Goal: Task Accomplishment & Management: Use online tool/utility

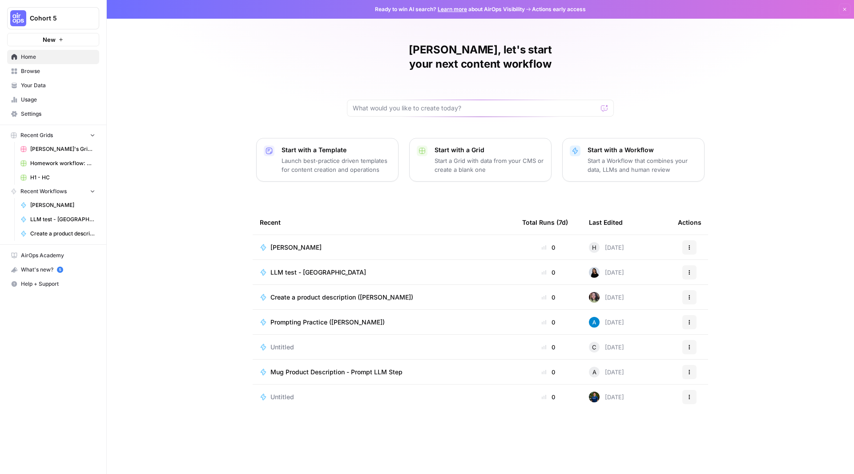
click at [622, 156] on p "Start a Workflow that combines your data, LLMs and human review" at bounding box center [642, 165] width 109 height 18
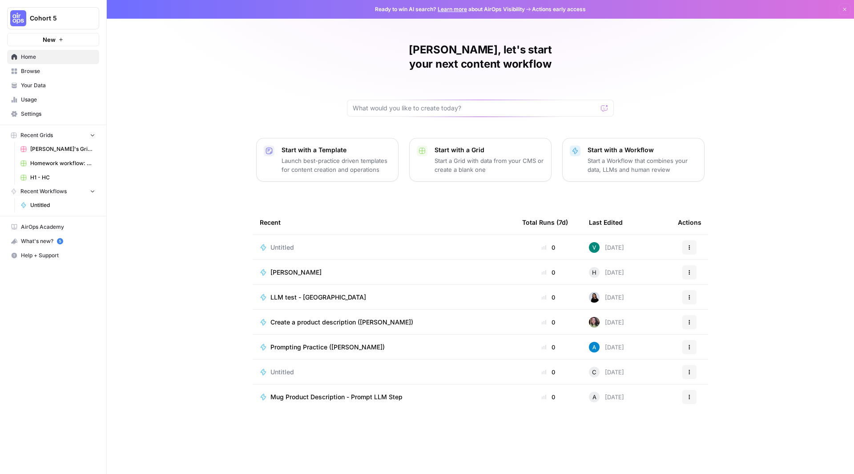
click at [327, 318] on span "Create a product description ([PERSON_NAME])" at bounding box center [341, 322] width 143 height 9
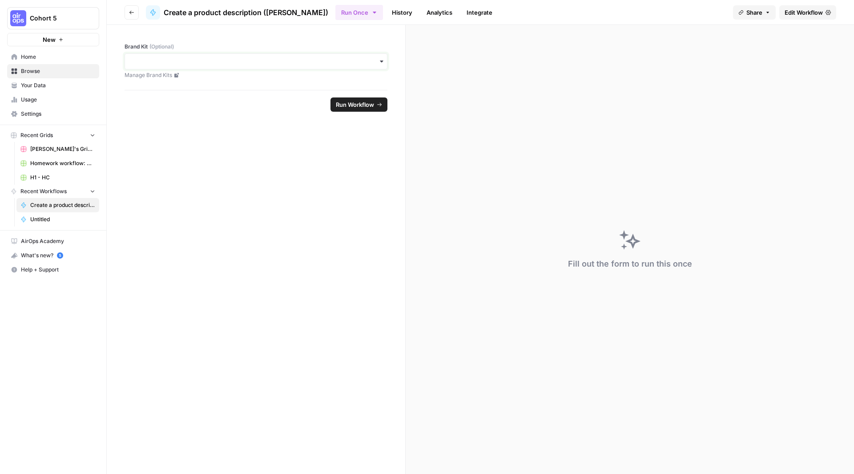
click at [260, 63] on input "Brand Kit (Optional)" at bounding box center [255, 61] width 251 height 9
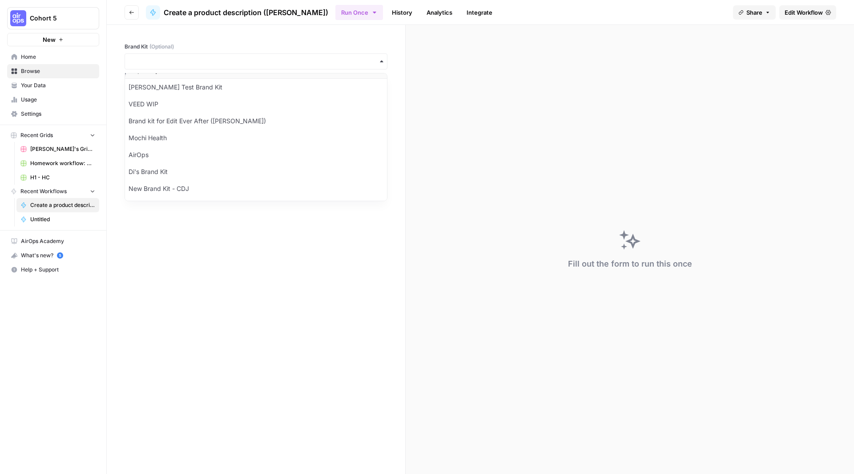
scroll to position [173, 0]
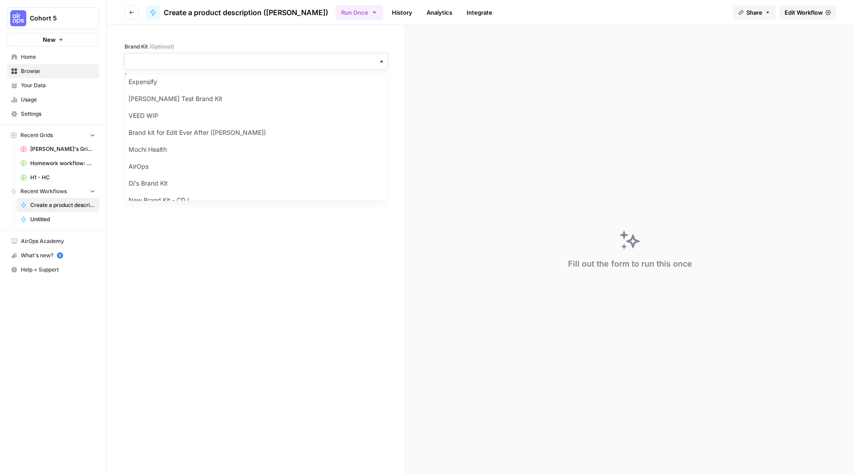
click at [252, 58] on input "Brand Kit (Optional)" at bounding box center [255, 61] width 251 height 9
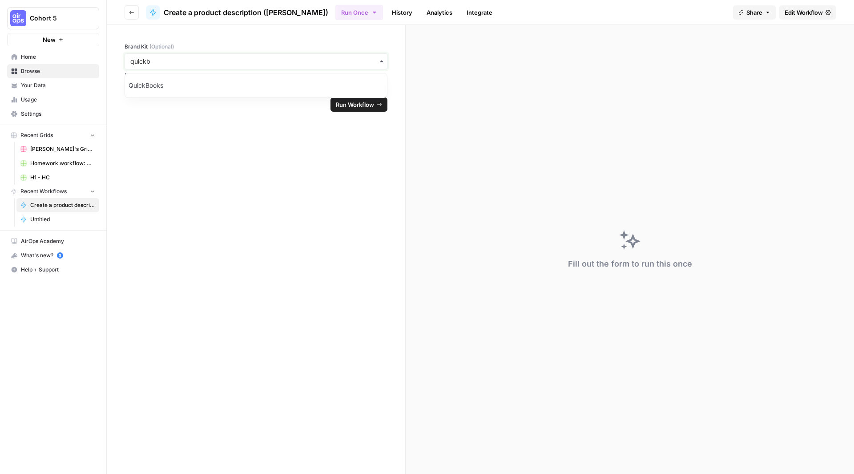
type input "quickb"
click at [248, 87] on div "QuickBooks" at bounding box center [256, 85] width 262 height 17
click at [355, 109] on button "Run Workflow" at bounding box center [359, 104] width 57 height 14
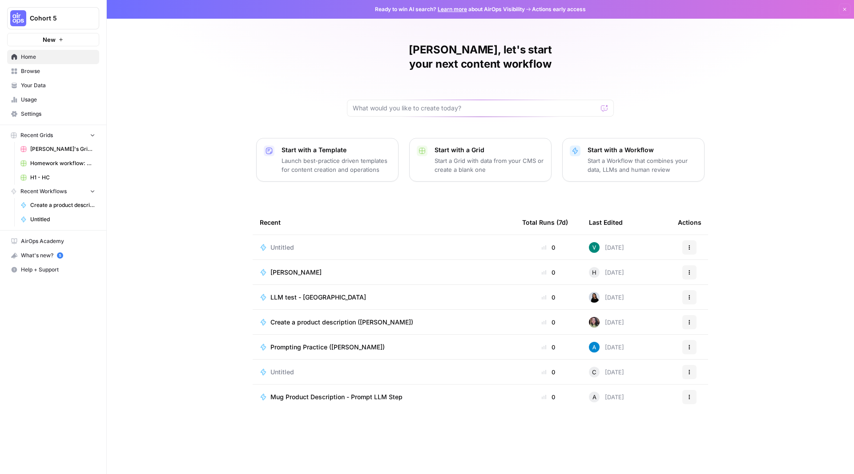
click at [350, 156] on p "Launch best-practice driven templates for content creation and operations" at bounding box center [336, 165] width 109 height 18
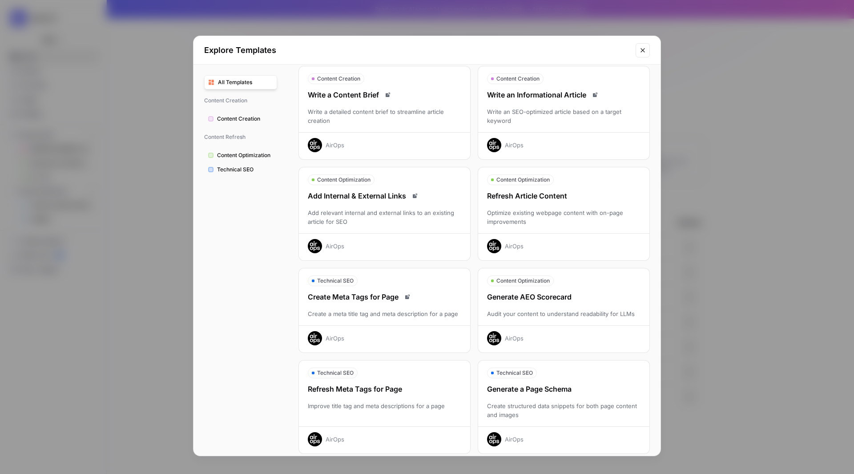
scroll to position [33, 0]
click at [546, 197] on div "Refresh Article Content" at bounding box center [563, 196] width 171 height 11
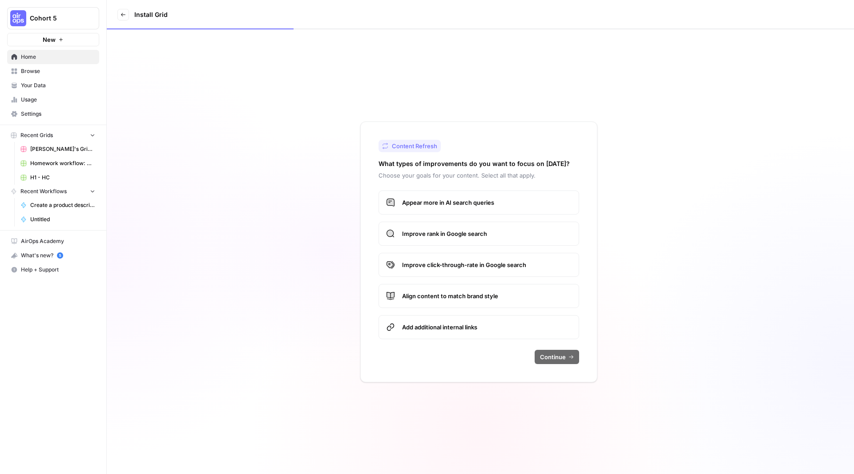
click at [450, 204] on span "Appear more in AI search queries" at bounding box center [486, 202] width 169 height 9
click at [452, 231] on span "Improve rank in Google search" at bounding box center [486, 233] width 169 height 9
click at [549, 355] on span "Continue" at bounding box center [553, 356] width 26 height 9
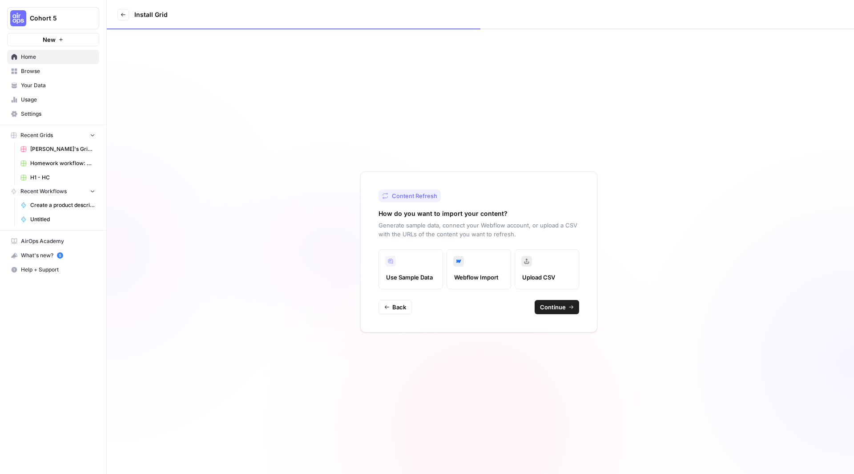
click at [558, 308] on span "Continue" at bounding box center [553, 306] width 26 height 9
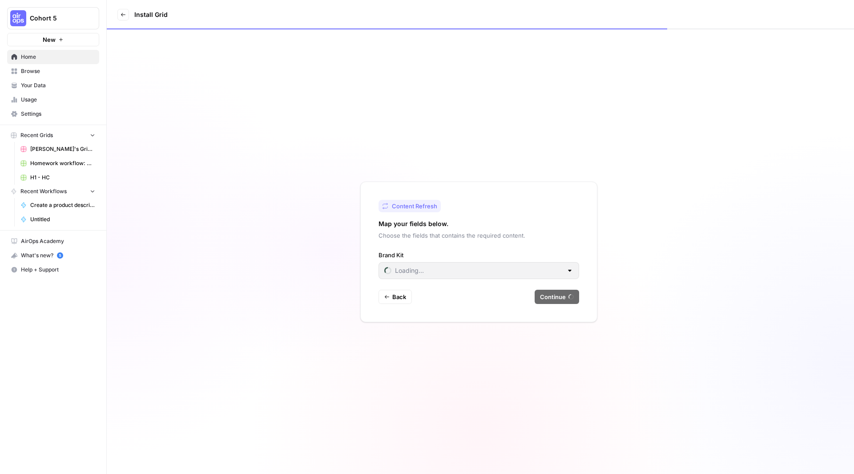
type input "[PERSON_NAME] Test Brand Kit"
click at [526, 268] on input "Brand Kit" at bounding box center [473, 270] width 178 height 9
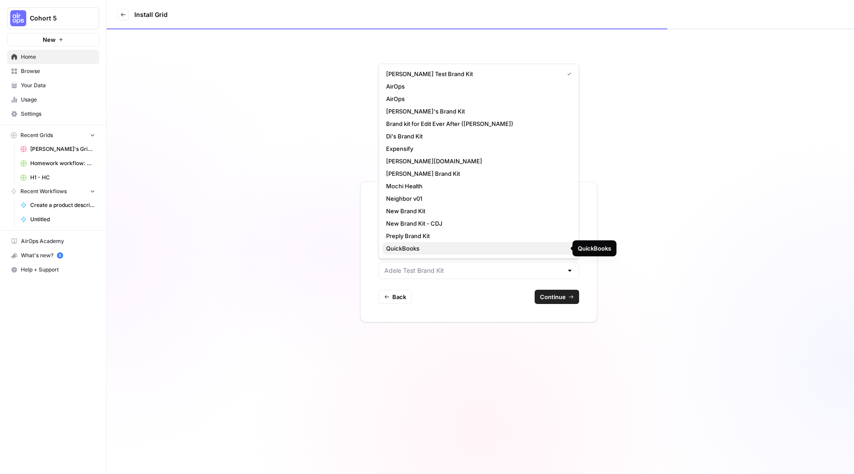
click at [461, 243] on button "QuickBooks" at bounding box center [479, 248] width 193 height 12
type input "QuickBooks"
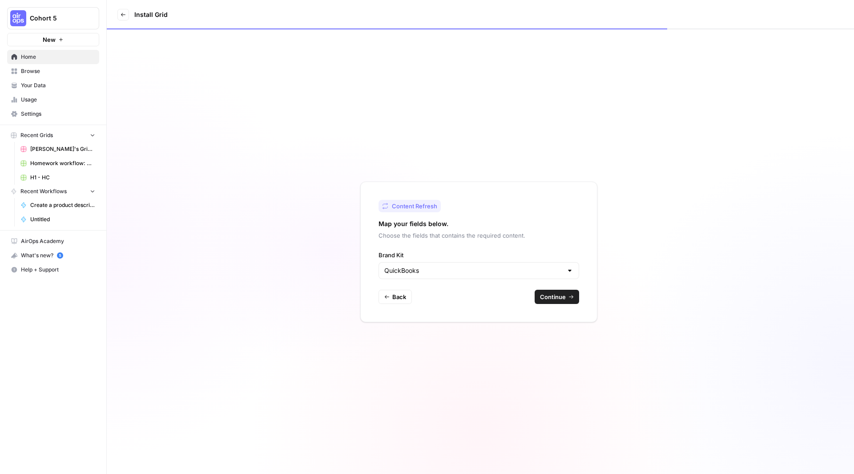
click at [556, 299] on span "Continue" at bounding box center [553, 296] width 26 height 9
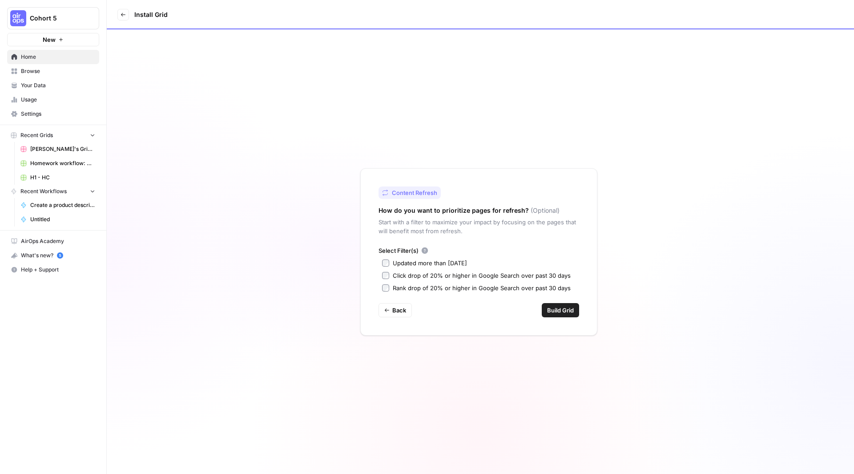
click at [464, 262] on div "Updated more than [DATE]" at bounding box center [430, 262] width 74 height 9
click at [469, 287] on div "Rank drop of 20% or higher in Google Search over past 30 days" at bounding box center [482, 287] width 178 height 9
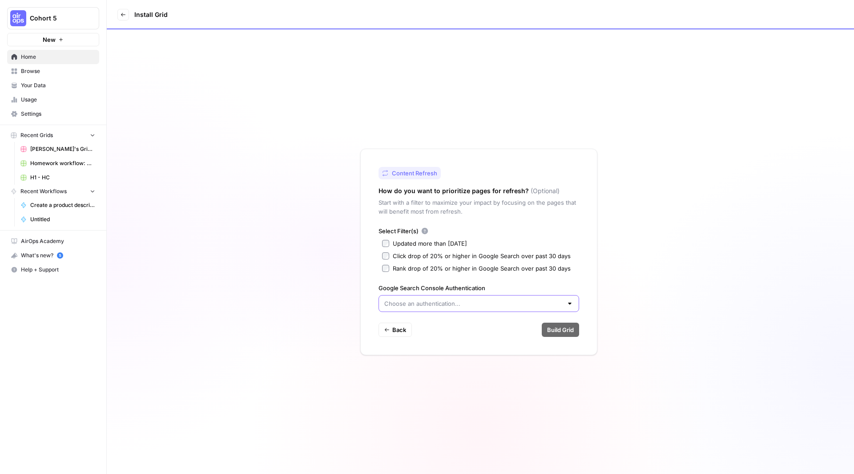
click at [496, 307] on input "Google Search Console Authentication" at bounding box center [473, 303] width 178 height 9
click at [481, 346] on div "Content Refresh How do you want to prioritize pages for refresh? (Optional) Sta…" at bounding box center [478, 252] width 237 height 206
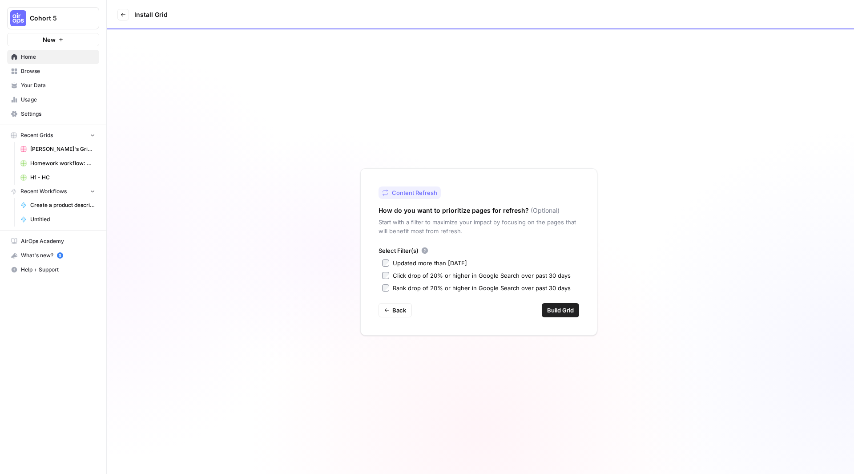
click at [558, 307] on span "Build Grid" at bounding box center [560, 310] width 27 height 9
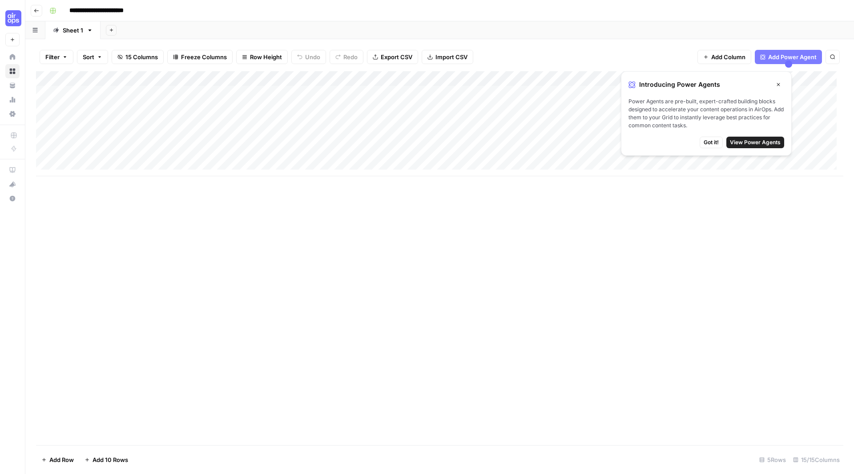
click at [768, 141] on span "View Power Agents" at bounding box center [755, 142] width 51 height 8
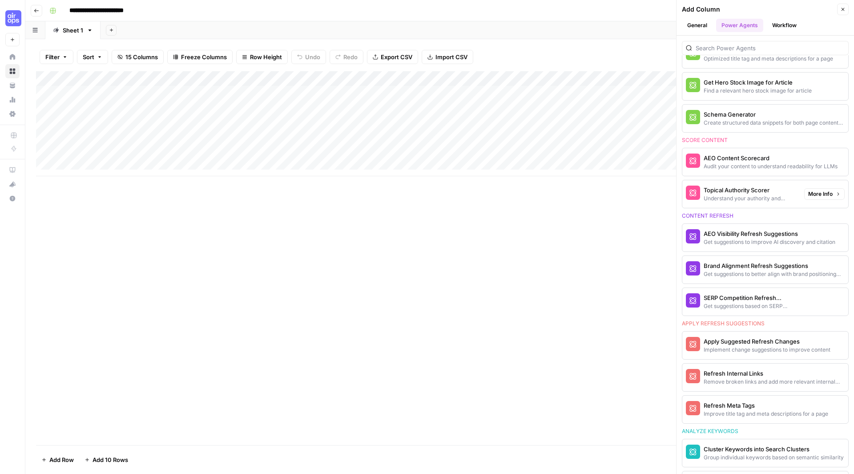
scroll to position [342, 0]
click at [742, 304] on div "Get suggestions based on SERP competition for keyword" at bounding box center [750, 306] width 93 height 8
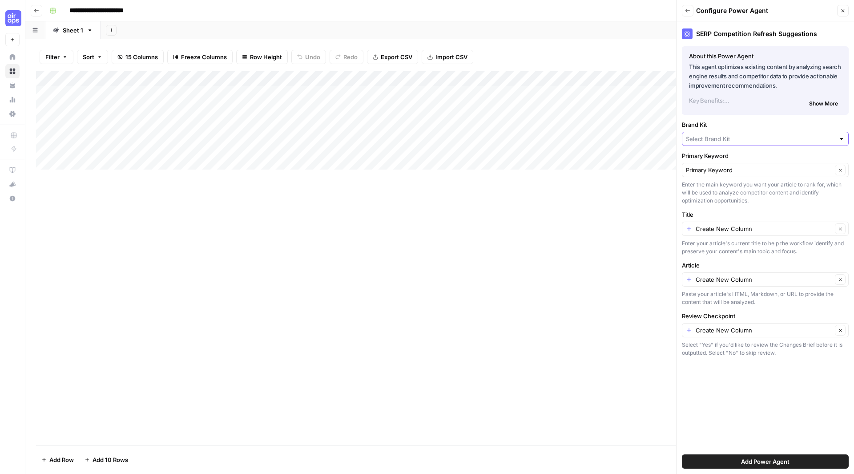
click at [781, 141] on input "Brand Kit" at bounding box center [760, 138] width 149 height 9
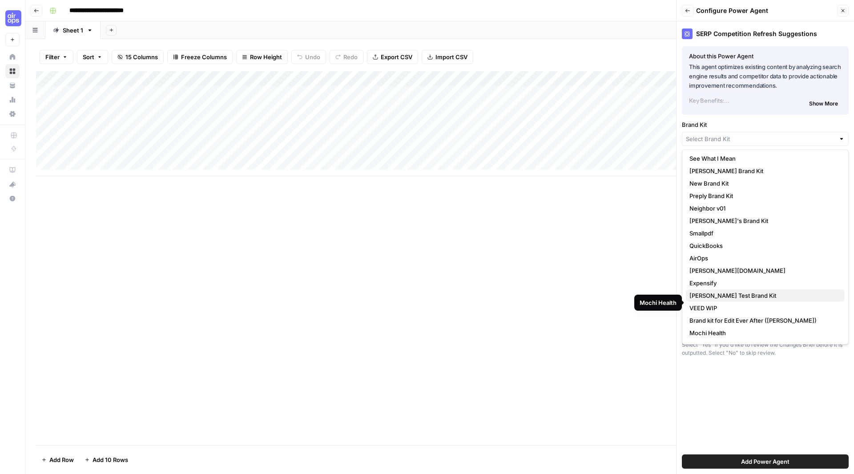
scroll to position [0, 0]
click at [711, 246] on span "QuickBooks" at bounding box center [763, 246] width 148 height 9
type input "QuickBooks"
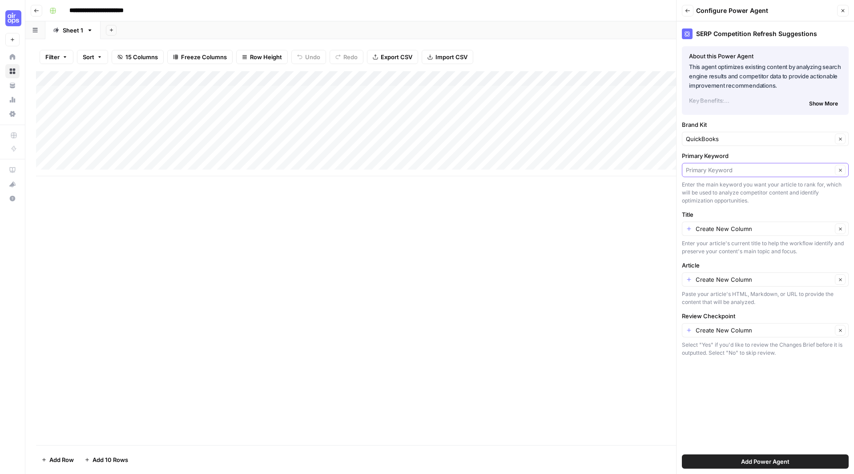
click at [758, 171] on input "Primary Keyword" at bounding box center [759, 169] width 146 height 9
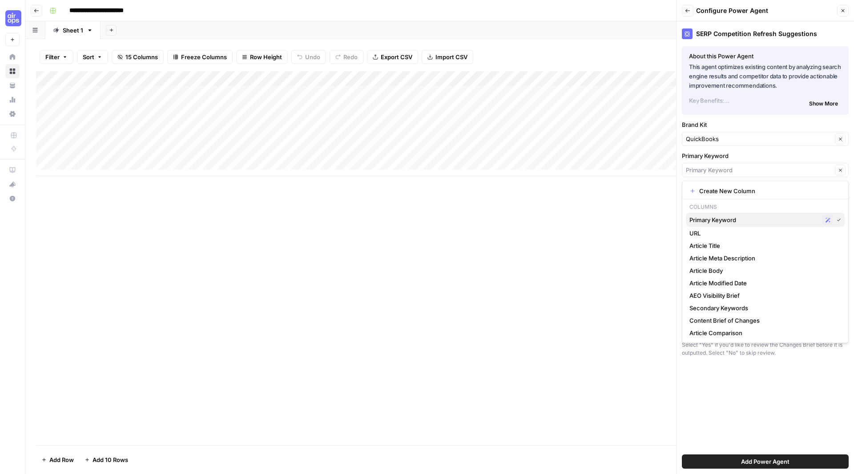
click at [737, 217] on span "Primary Keyword" at bounding box center [753, 219] width 129 height 9
type input "Primary Keyword"
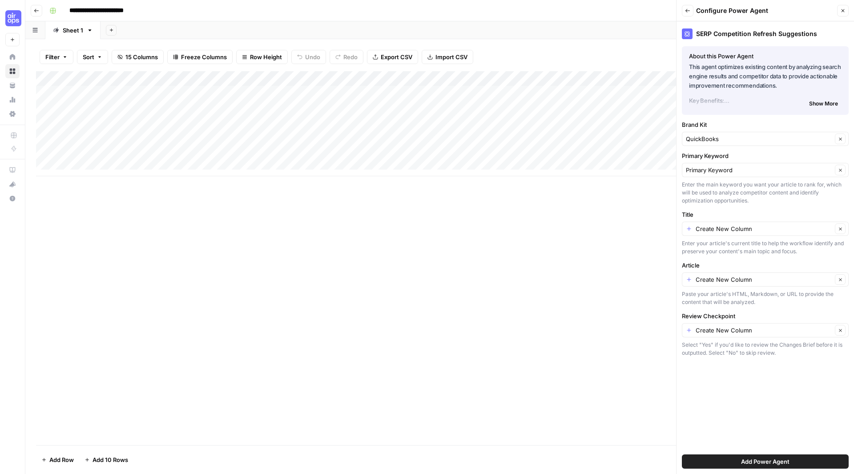
click at [752, 187] on div "Enter the main keyword you want your article to rank for, which will be used to…" at bounding box center [765, 193] width 167 height 24
click at [844, 12] on icon "button" at bounding box center [843, 10] width 3 height 3
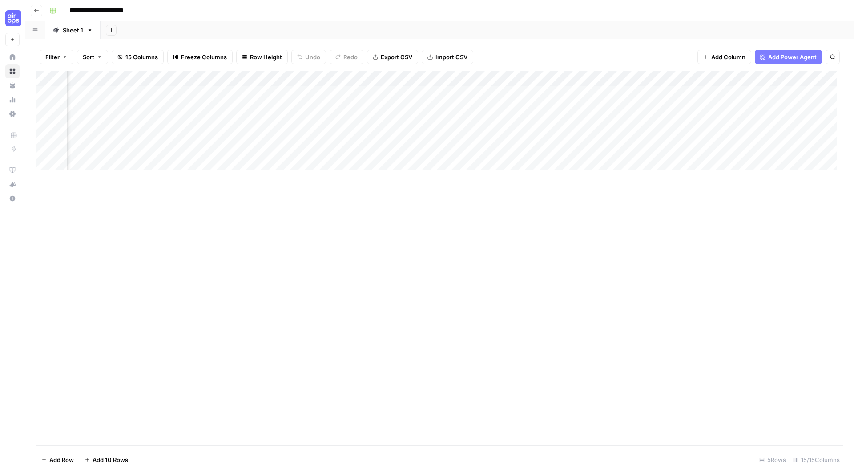
scroll to position [0, 294]
click at [314, 92] on div "Add Column" at bounding box center [439, 123] width 807 height 105
click at [366, 109] on div "Add Column" at bounding box center [439, 123] width 807 height 105
click at [346, 126] on div "Add Column" at bounding box center [439, 123] width 807 height 105
click at [353, 138] on div "Add Column" at bounding box center [439, 123] width 807 height 105
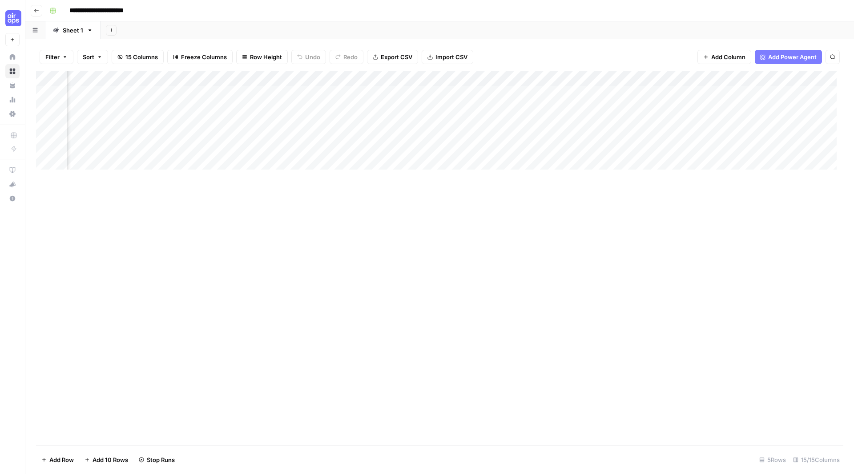
click at [353, 159] on div "Add Column" at bounding box center [439, 123] width 807 height 105
click at [199, 91] on div "Add Column" at bounding box center [439, 123] width 807 height 105
click at [236, 91] on div "Add Column" at bounding box center [439, 123] width 807 height 105
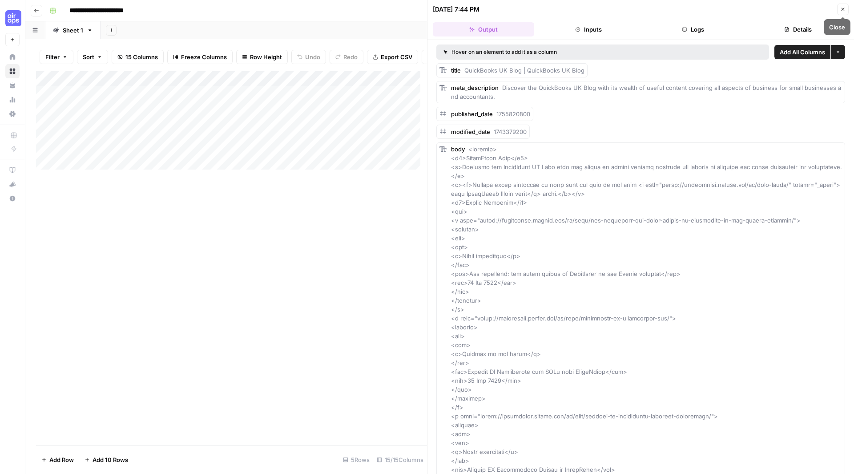
click at [842, 9] on icon "button" at bounding box center [842, 9] width 5 height 5
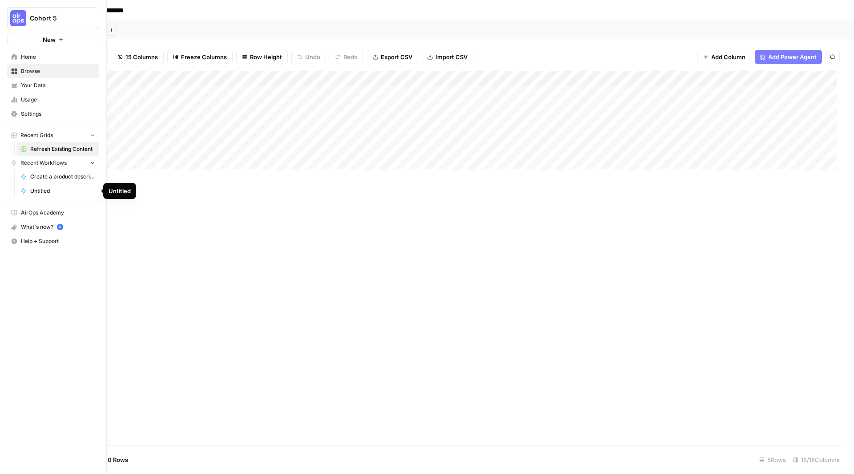
click at [52, 189] on span "Untitled" at bounding box center [62, 191] width 65 height 8
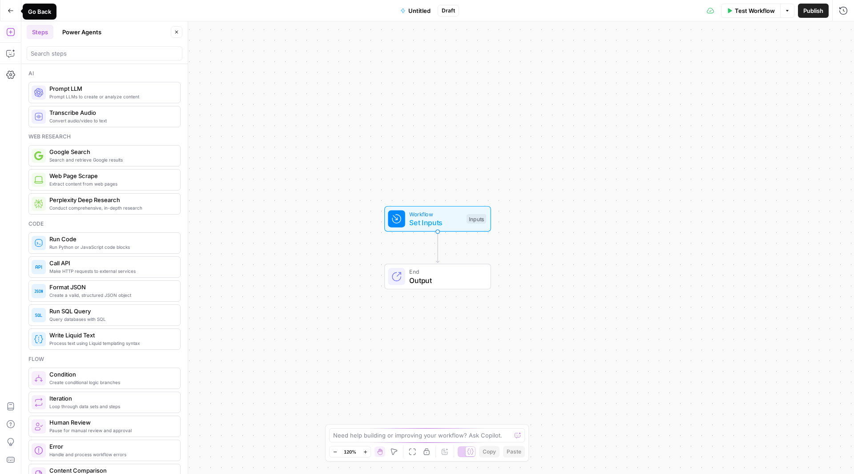
click at [13, 12] on icon "button" at bounding box center [11, 11] width 6 height 6
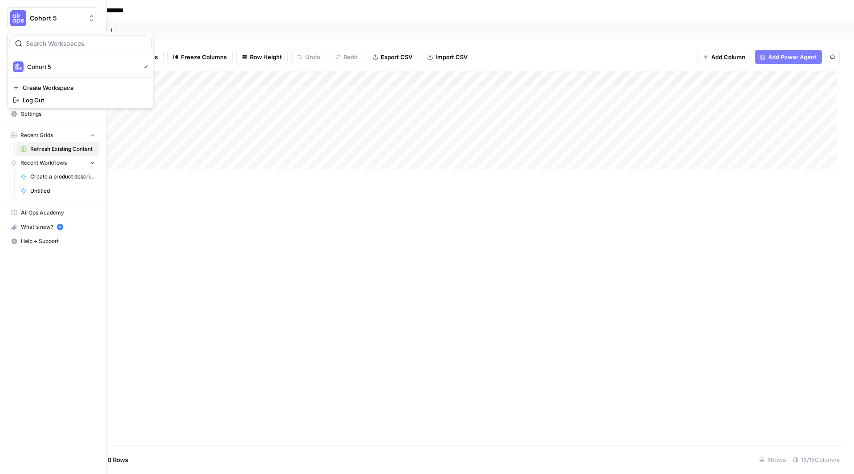
click at [89, 13] on button "Cohort 5" at bounding box center [53, 18] width 92 height 22
